Goal: Task Accomplishment & Management: Manage account settings

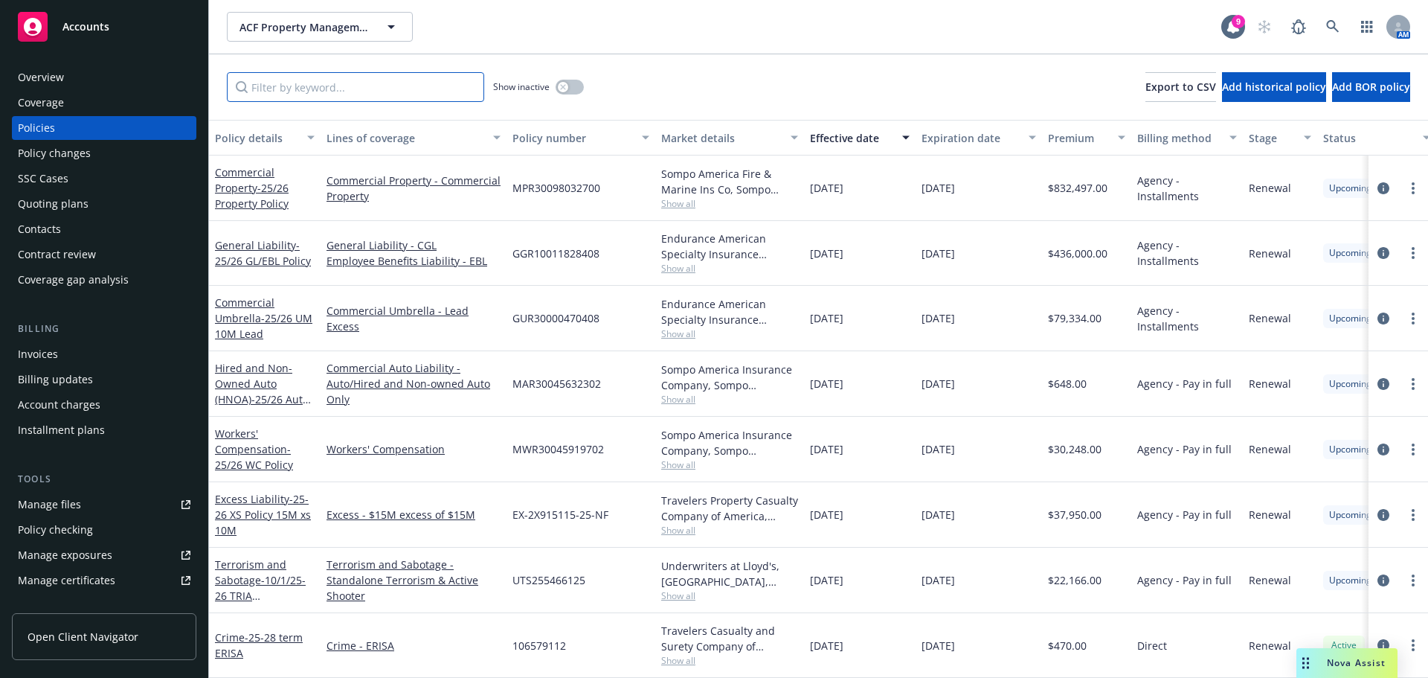
click at [270, 88] on input "Filter by keyword..." at bounding box center [355, 87] width 257 height 30
drag, startPoint x: 618, startPoint y: 193, endPoint x: 511, endPoint y: 190, distance: 107.1
click at [511, 190] on div "MPR30098032700" at bounding box center [581, 187] width 149 height 65
copy span "MPR30098032700"
click at [1337, 663] on span "Nova Assist" at bounding box center [1356, 662] width 59 height 13
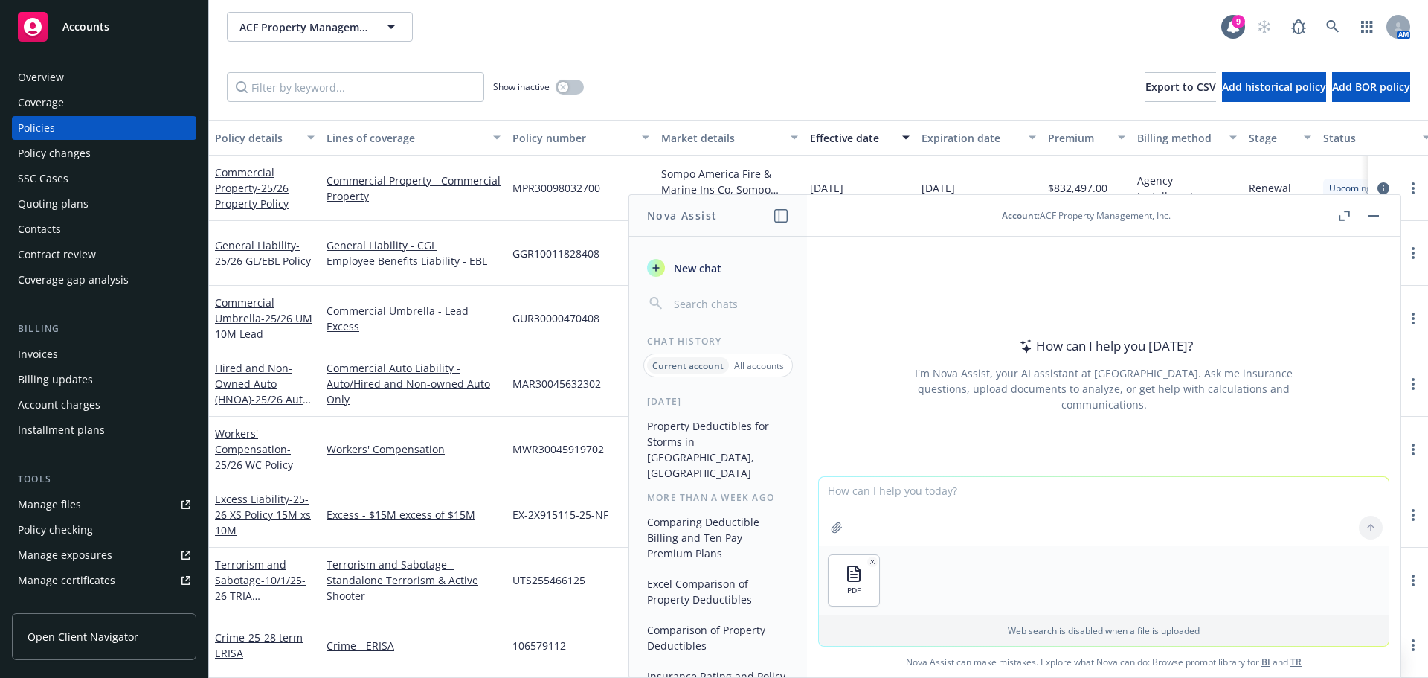
click at [861, 502] on textarea at bounding box center [1104, 511] width 570 height 68
type textarea "please calculate the invoiced total"
click at [1366, 524] on icon at bounding box center [1371, 527] width 10 height 10
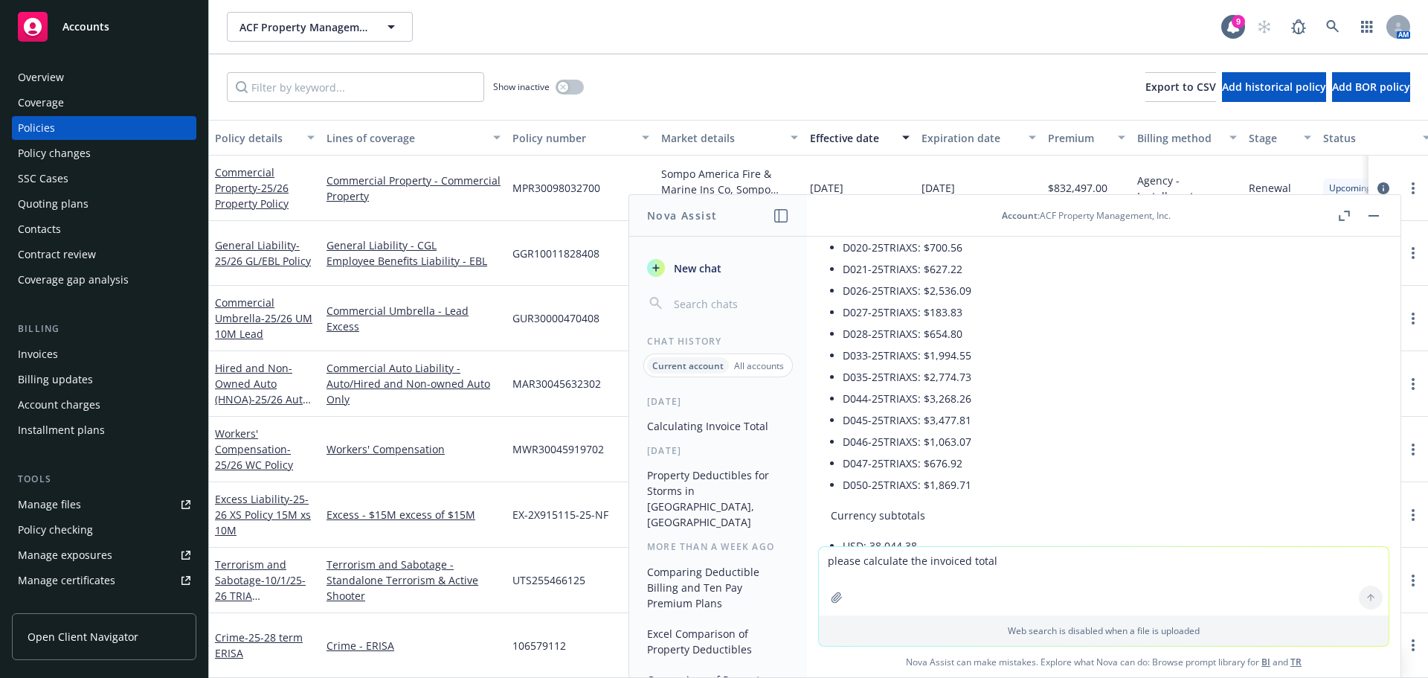
scroll to position [744, 0]
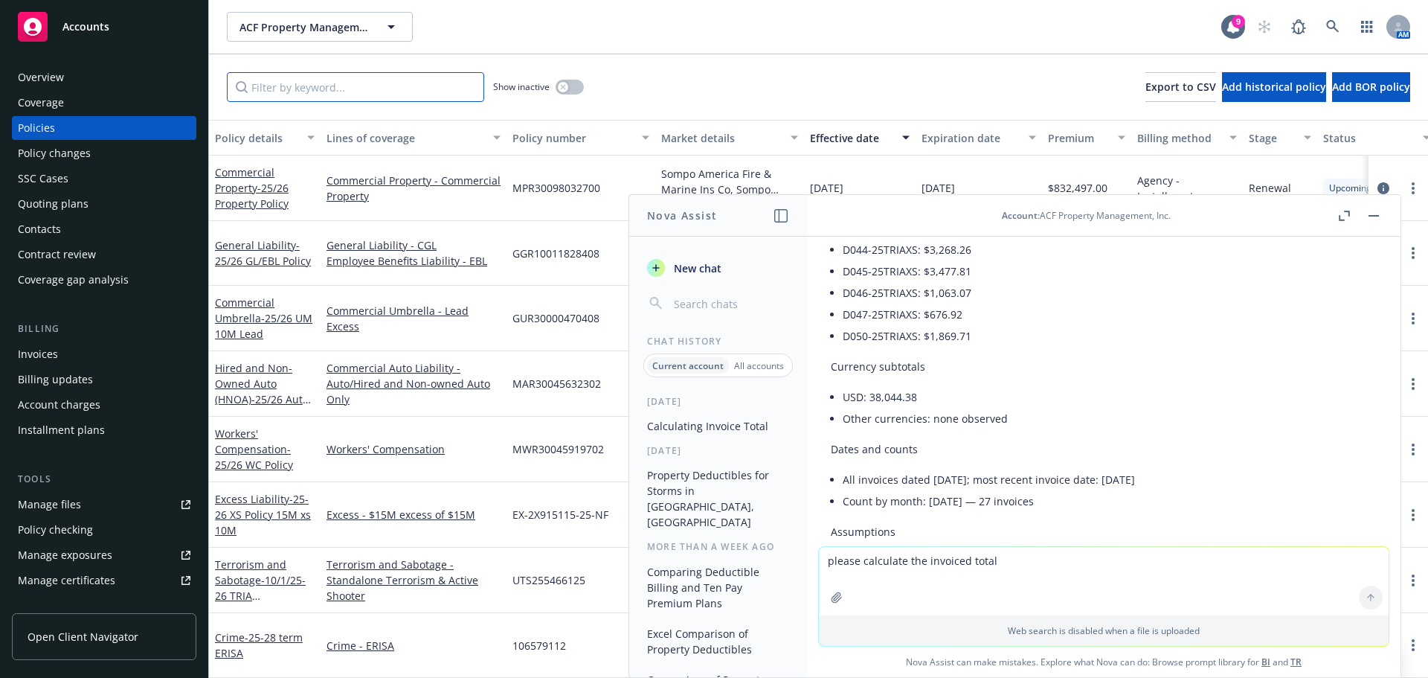
click at [326, 92] on input "Filter by keyword..." at bounding box center [355, 87] width 257 height 30
click at [33, 507] on div "Manage files" at bounding box center [49, 504] width 63 height 24
click at [1378, 213] on button "button" at bounding box center [1374, 216] width 18 height 18
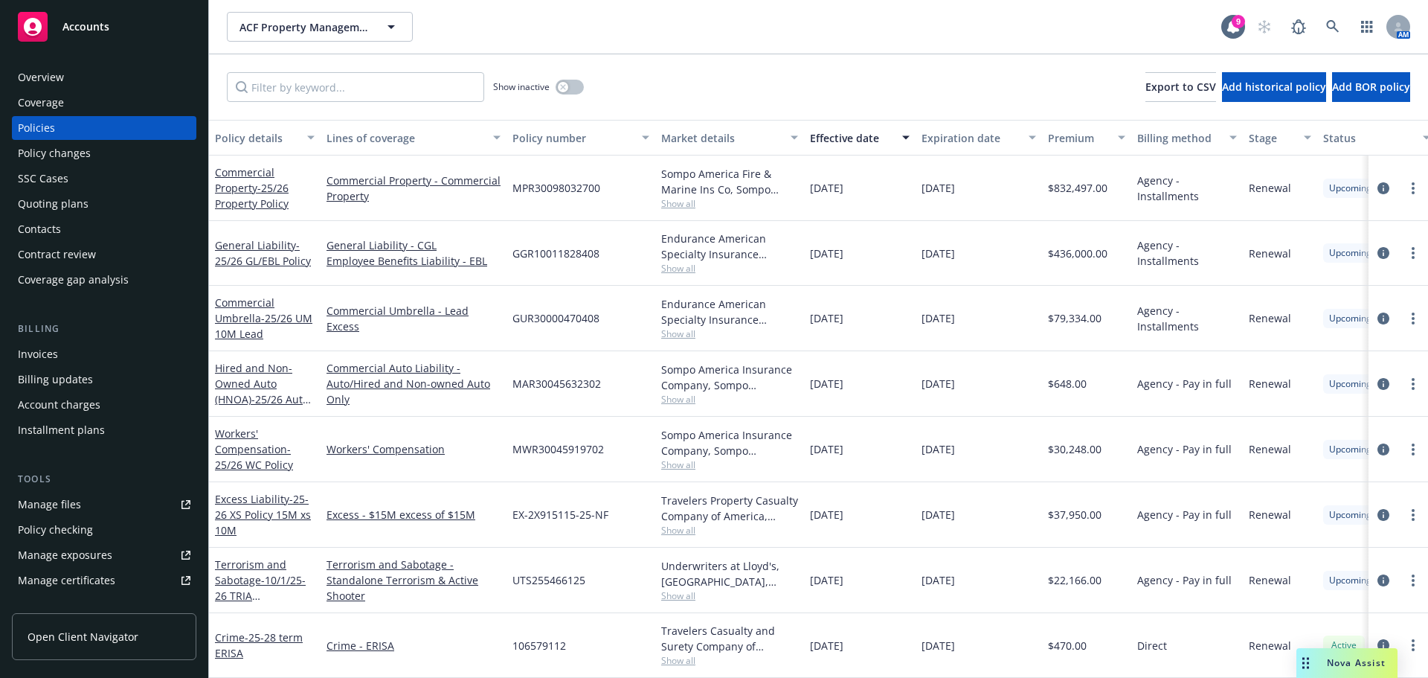
click at [45, 359] on div "Invoices" at bounding box center [38, 354] width 40 height 24
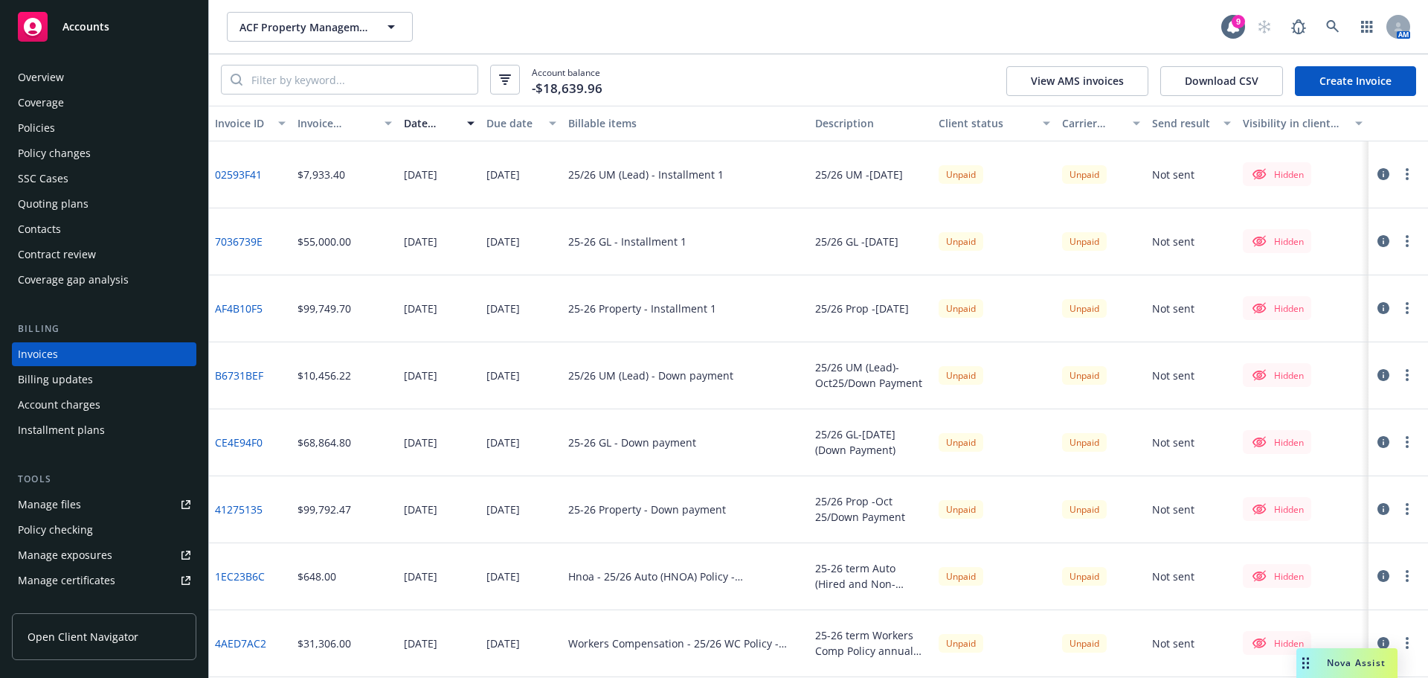
click at [41, 497] on div "Manage files" at bounding box center [49, 504] width 63 height 24
click at [33, 134] on div "Policies" at bounding box center [36, 128] width 37 height 24
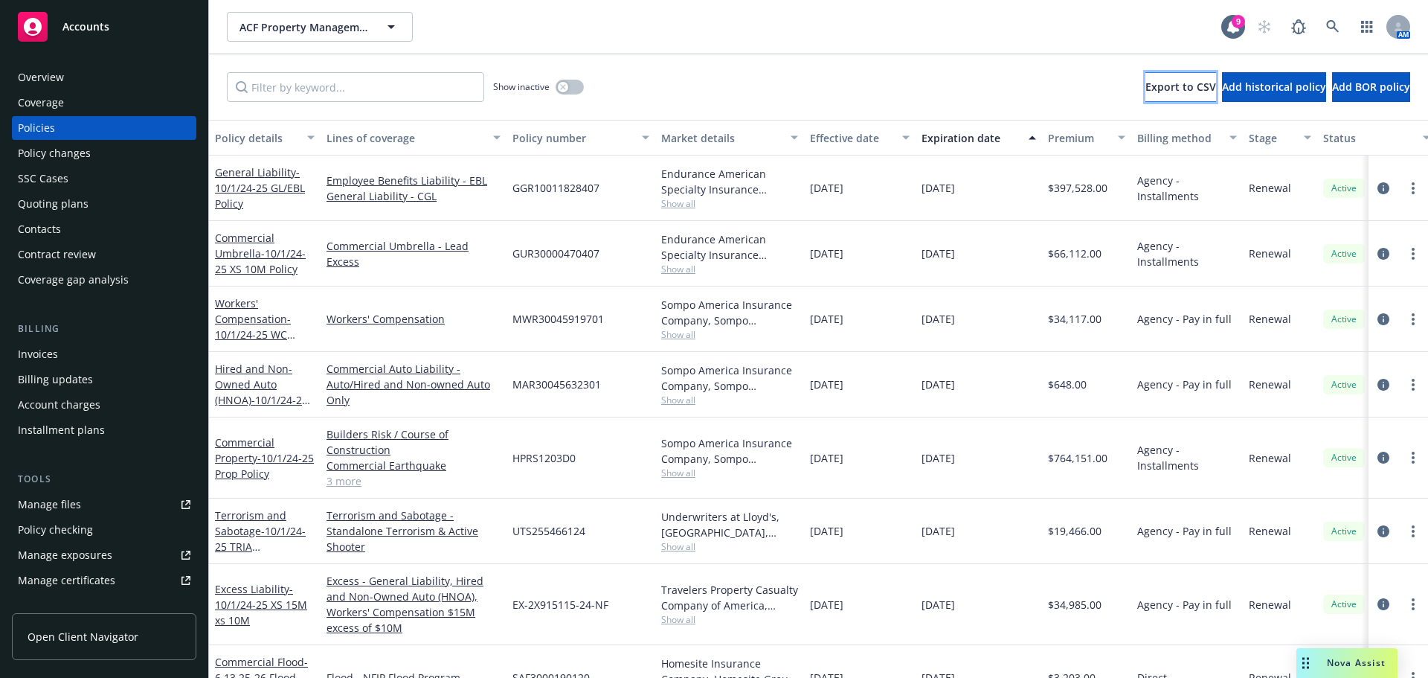
click at [1145, 91] on span "Export to CSV" at bounding box center [1180, 87] width 71 height 14
click at [28, 353] on div "Invoices" at bounding box center [38, 354] width 40 height 24
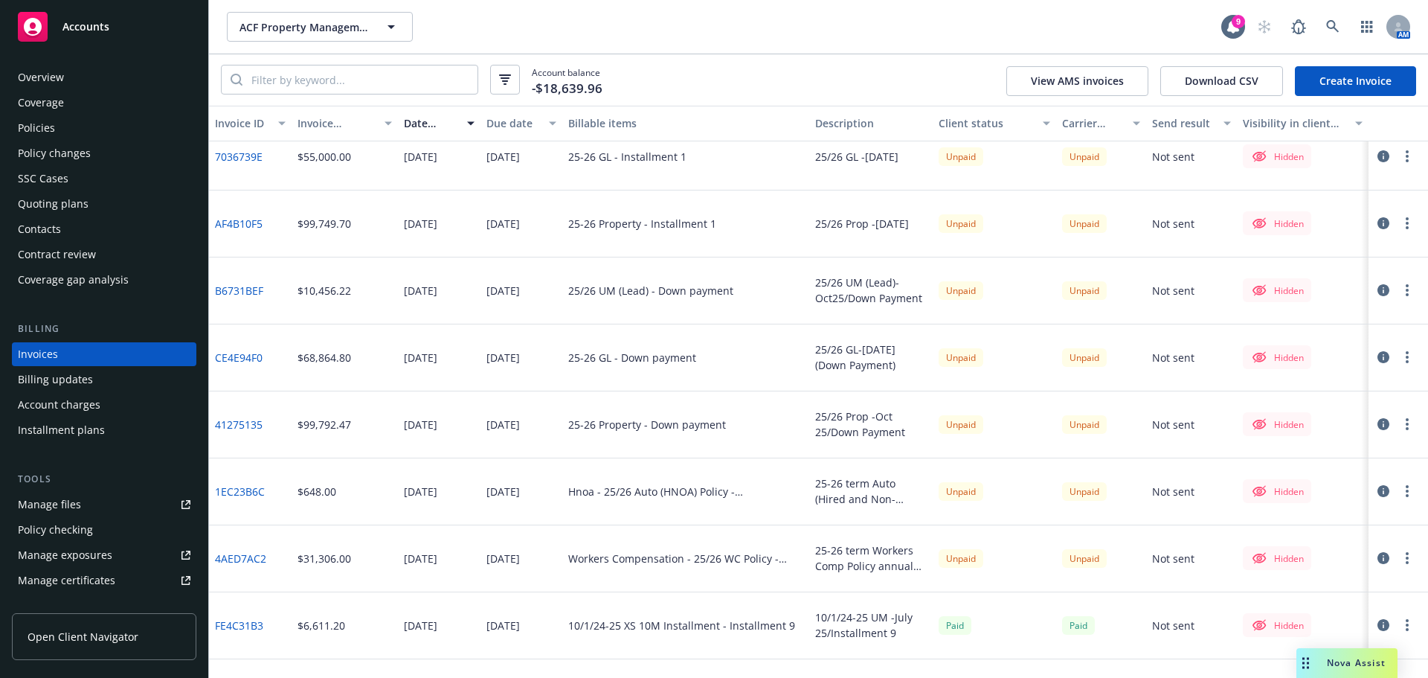
scroll to position [149, 0]
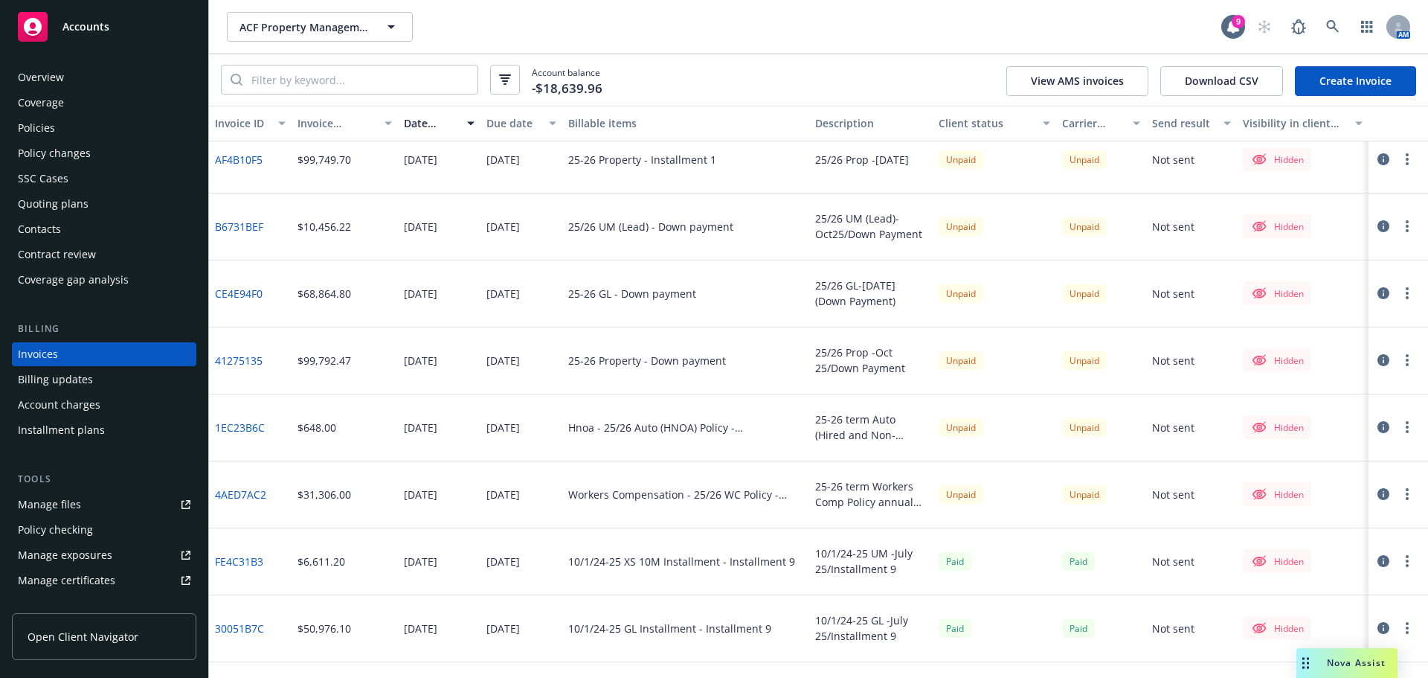
click at [1406, 432] on circle "button" at bounding box center [1407, 431] width 3 height 3
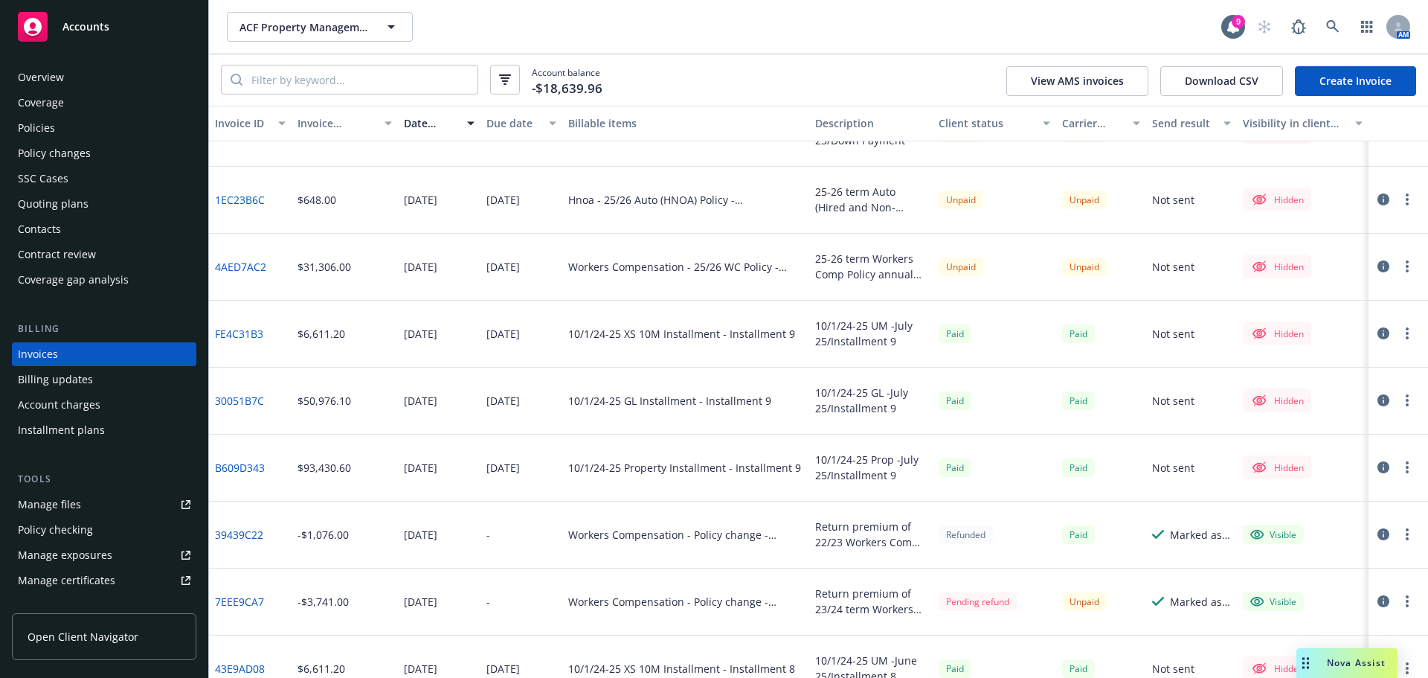
scroll to position [298, 0]
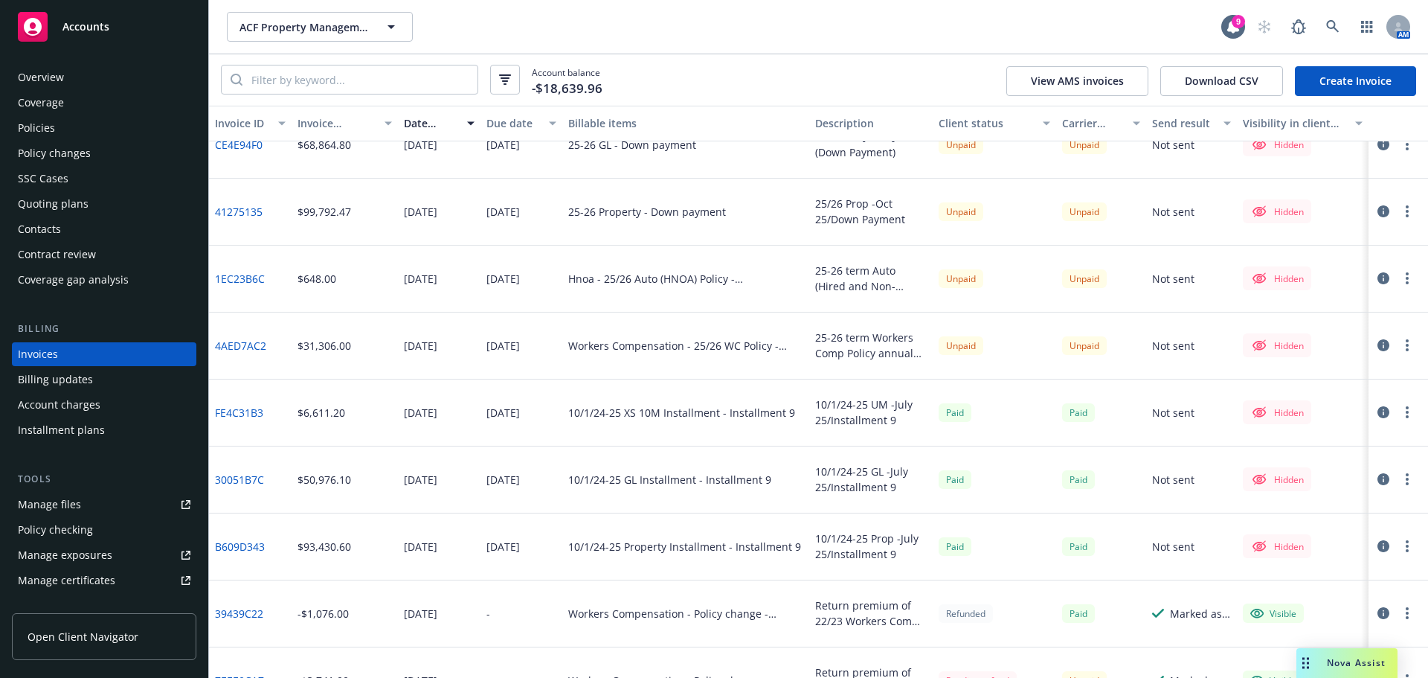
click at [1398, 277] on button "button" at bounding box center [1407, 278] width 18 height 18
click at [1246, 400] on link "Make it visible in client dash" at bounding box center [1310, 398] width 190 height 30
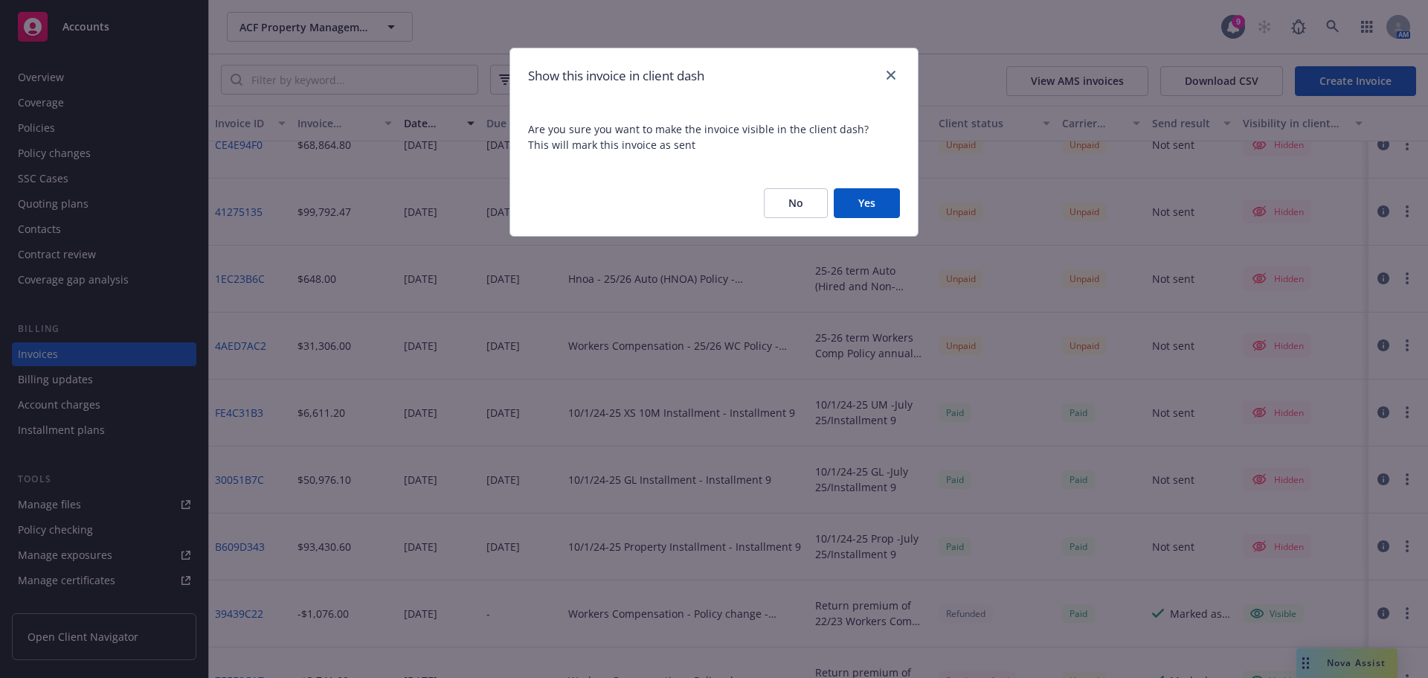
click at [862, 203] on button "Yes" at bounding box center [867, 203] width 66 height 30
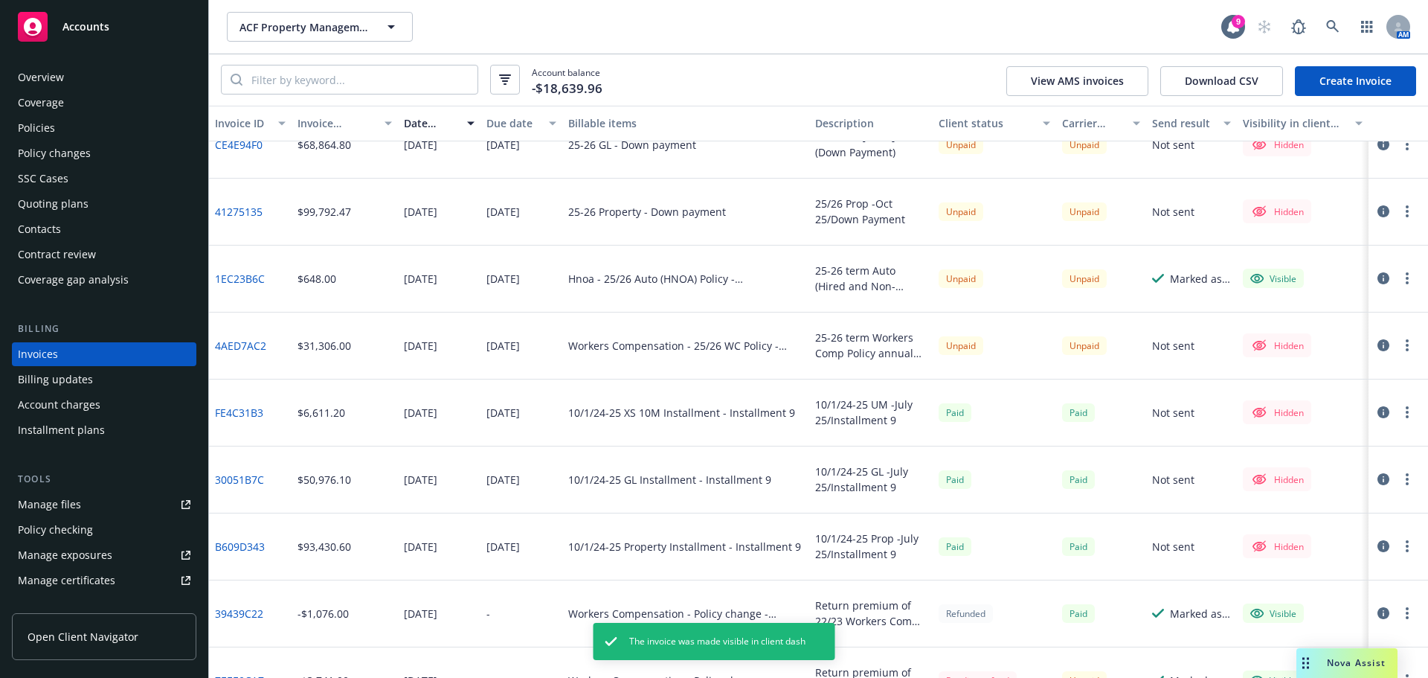
click at [228, 271] on link "1EC23B6C" at bounding box center [240, 279] width 50 height 16
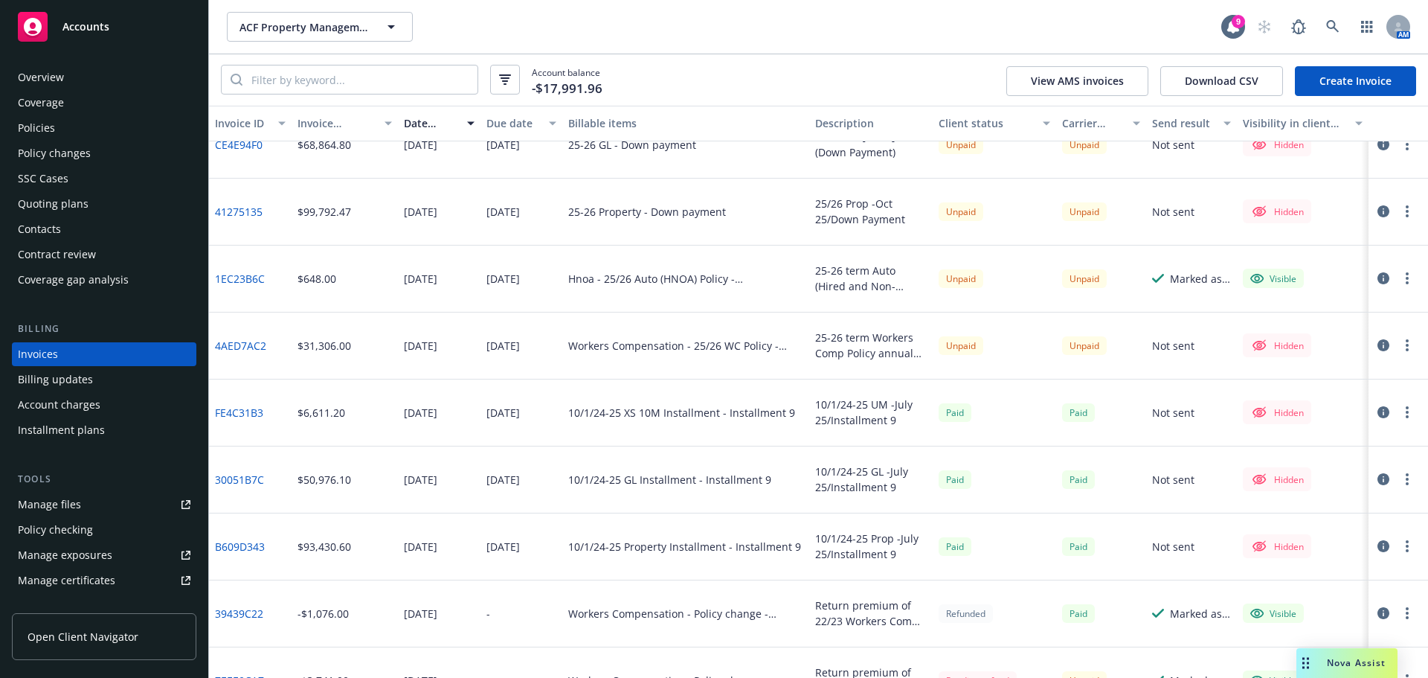
click at [1406, 350] on icon "button" at bounding box center [1407, 345] width 3 height 12
click at [1250, 470] on link "Make it visible in client dash" at bounding box center [1310, 465] width 190 height 30
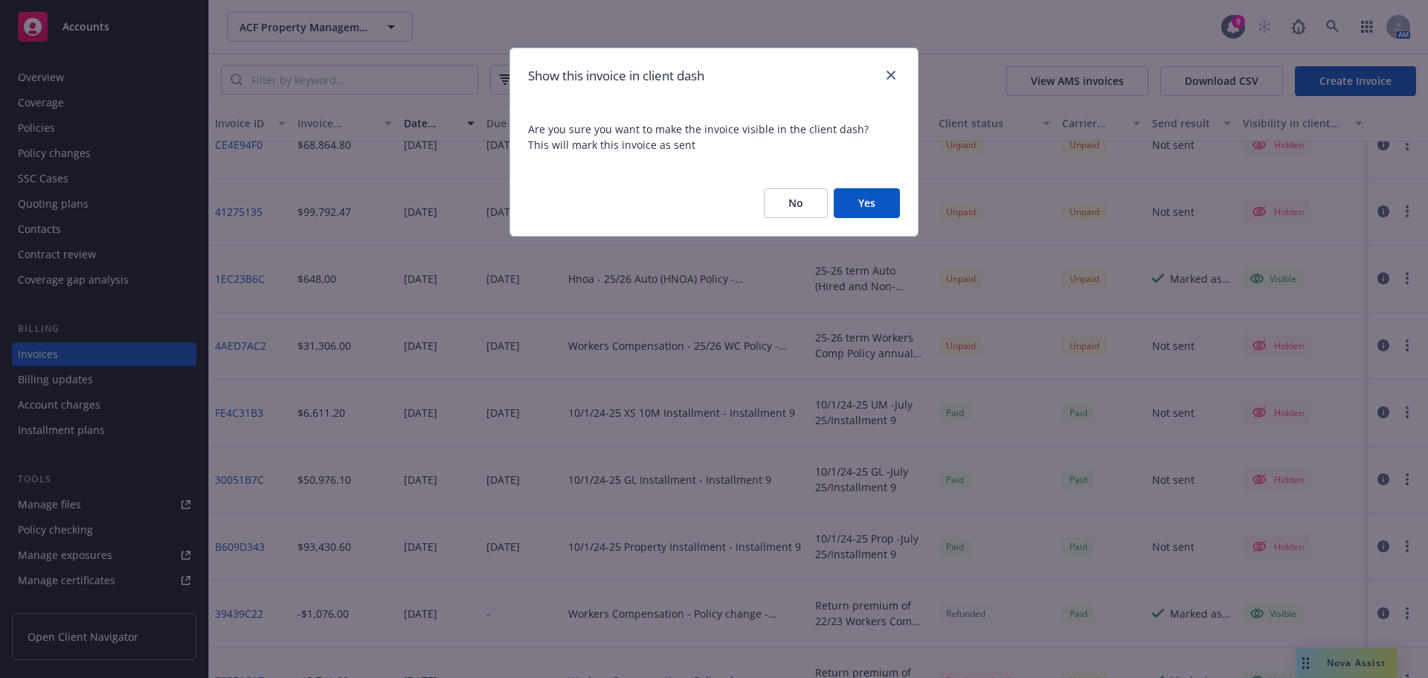
click at [858, 208] on button "Yes" at bounding box center [867, 203] width 66 height 30
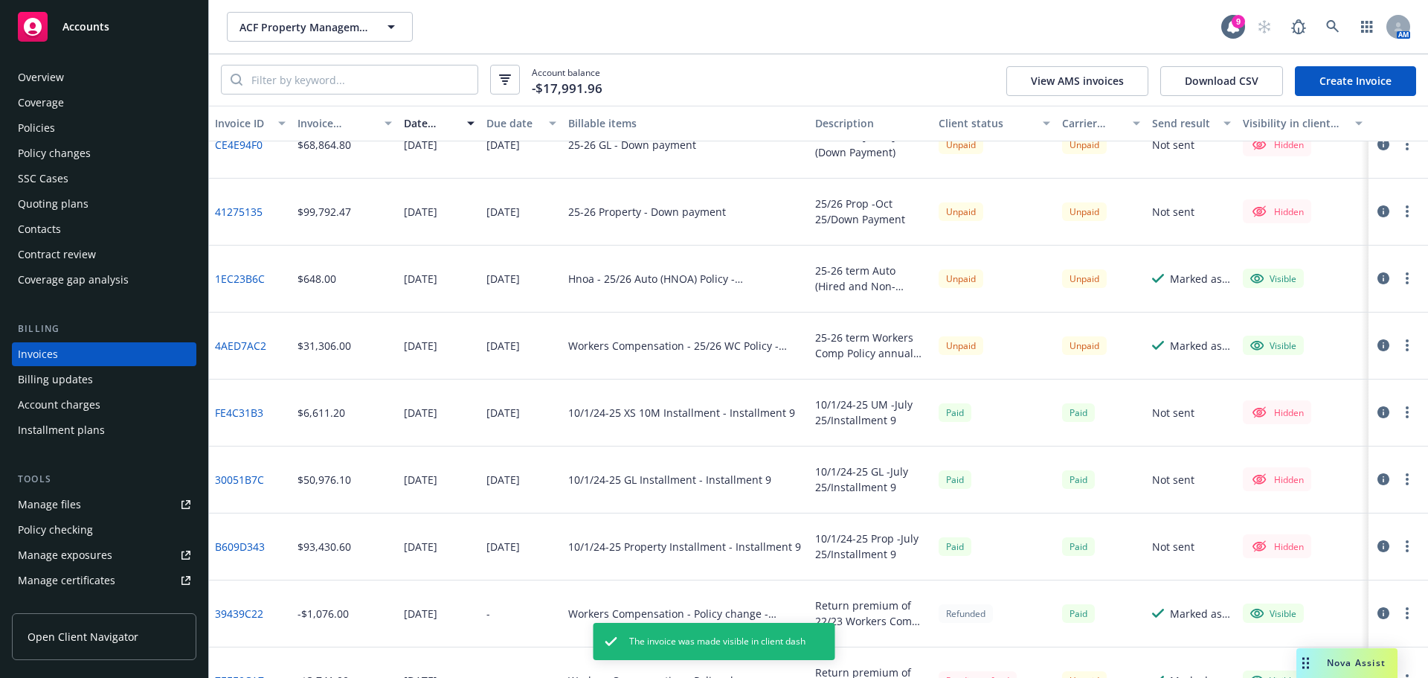
click at [234, 342] on link "4AED7AC2" at bounding box center [240, 346] width 51 height 16
